Goal: Information Seeking & Learning: Learn about a topic

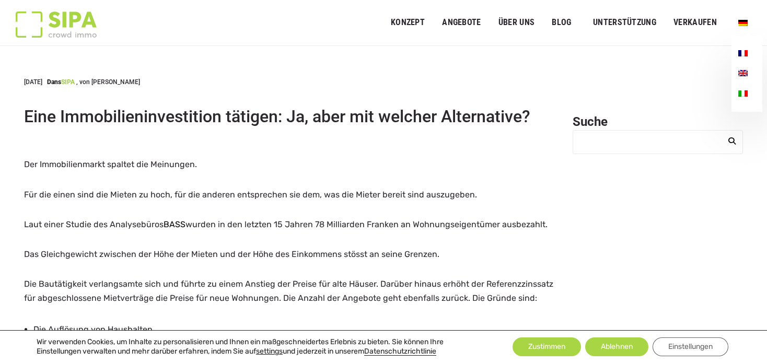
click at [745, 93] on img "Primäres Menü" at bounding box center [743, 93] width 9 height 6
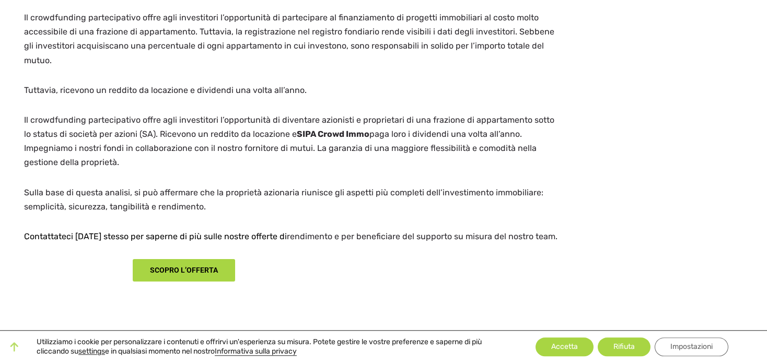
scroll to position [2319, 0]
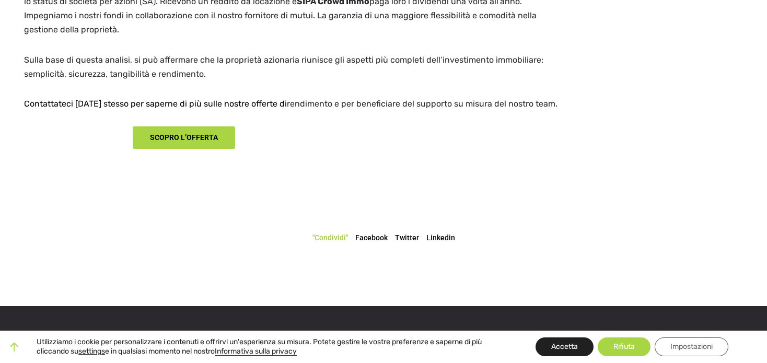
click at [573, 346] on button "Accetta" at bounding box center [565, 347] width 58 height 19
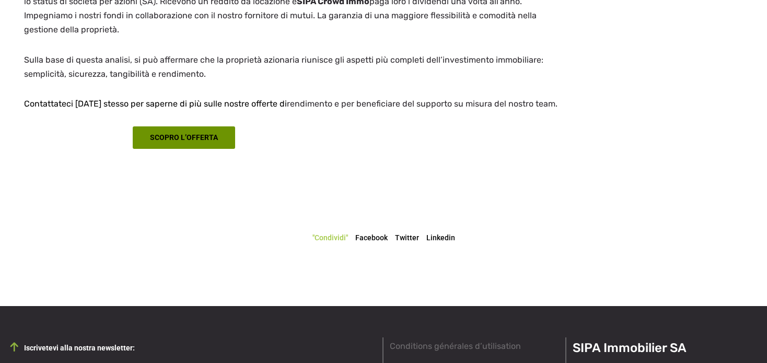
click at [188, 127] on link "SCOPRO L’OFFERTA" at bounding box center [184, 138] width 102 height 22
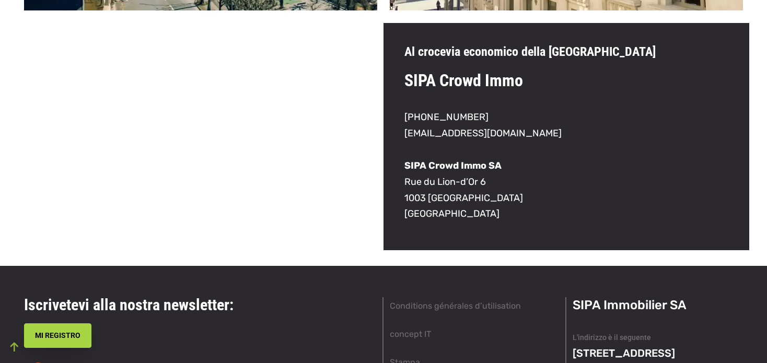
scroll to position [993, 0]
